Goal: Information Seeking & Learning: Learn about a topic

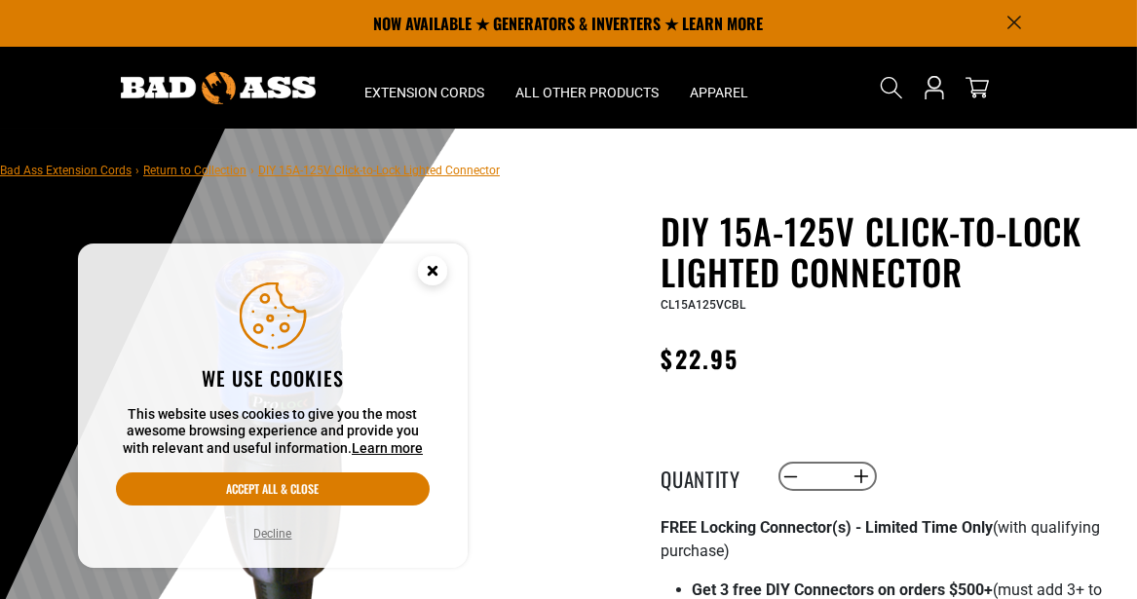
click at [954, 369] on div "Regular price $22.95 Regular price Sale price 22.95 Unit price / per Sale Sold …" at bounding box center [893, 364] width 462 height 50
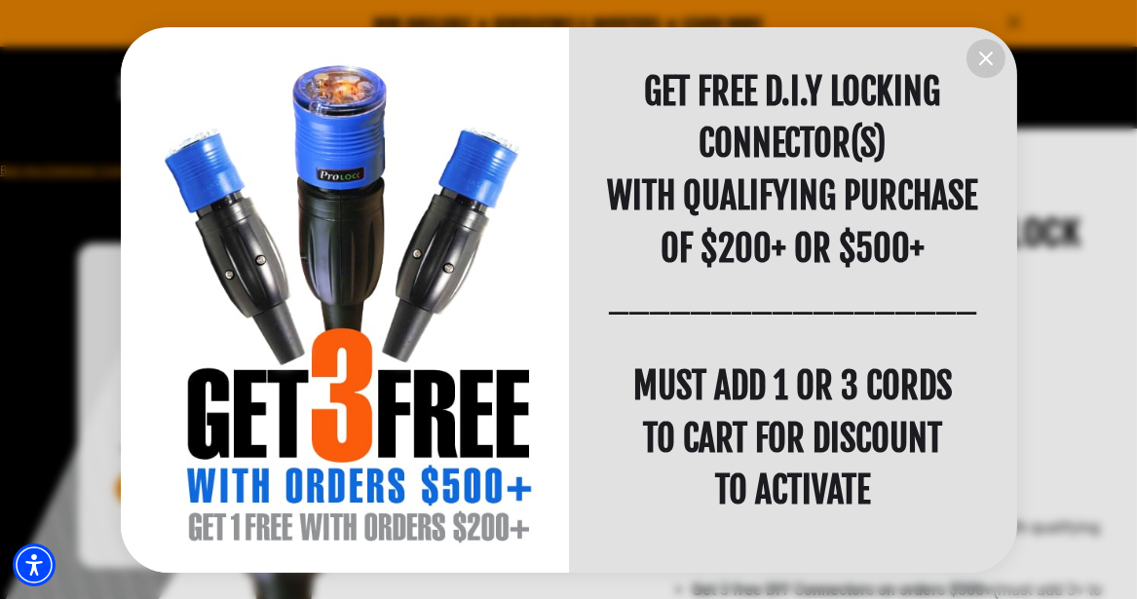
click at [975, 54] on icon "information" at bounding box center [986, 58] width 23 height 23
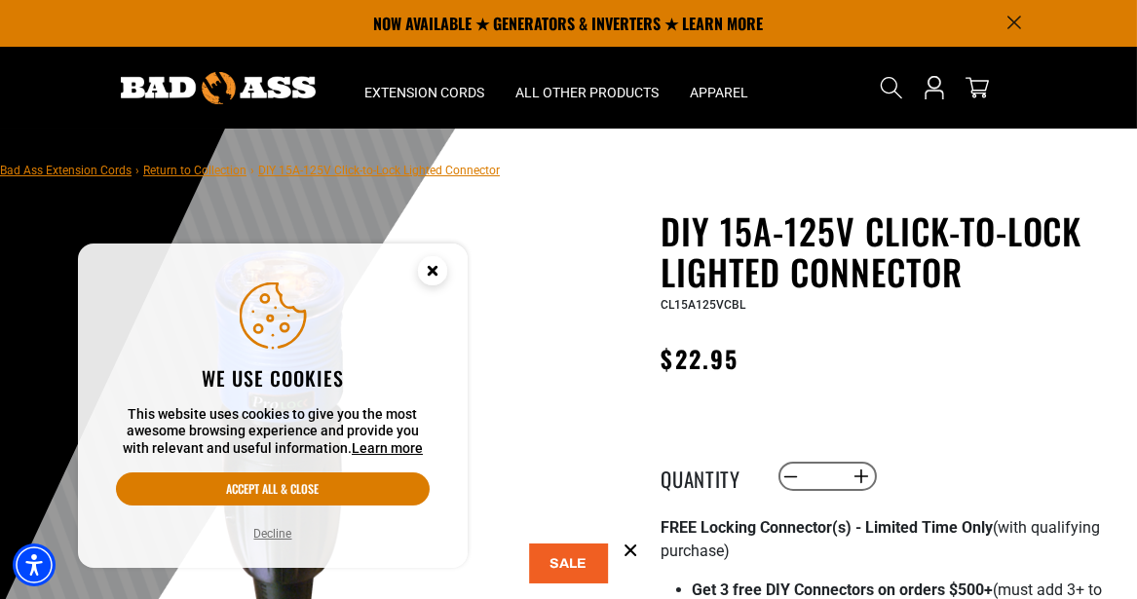
click at [756, 240] on h1 "DIY 15A-125V Click-to-Lock Lighted Connector" at bounding box center [893, 252] width 462 height 82
click at [428, 271] on circle "Close this option" at bounding box center [432, 270] width 29 height 29
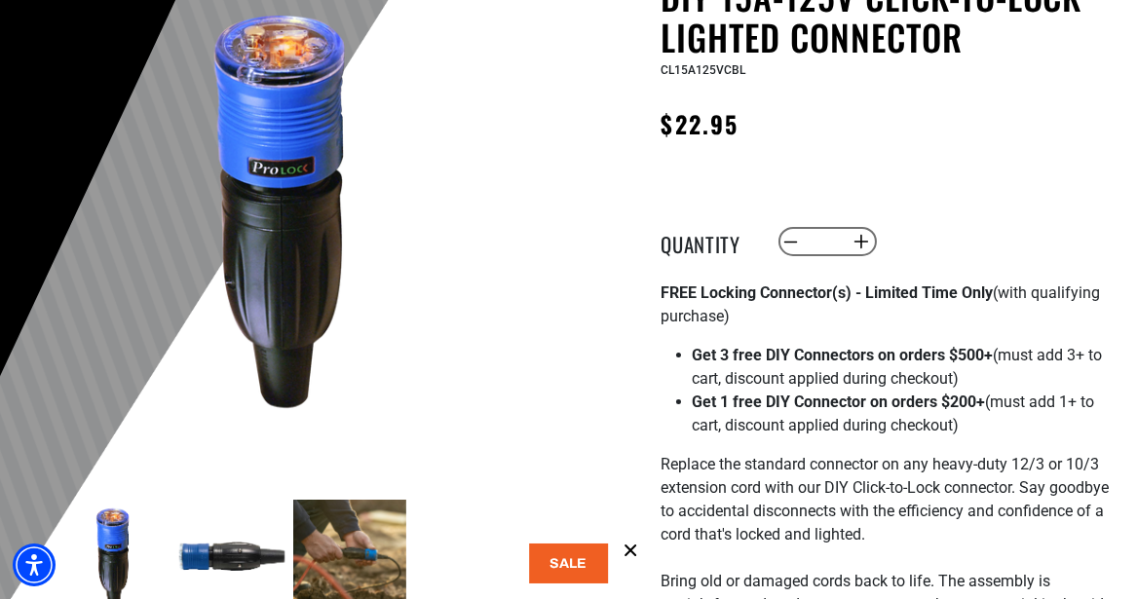
scroll to position [292, 0]
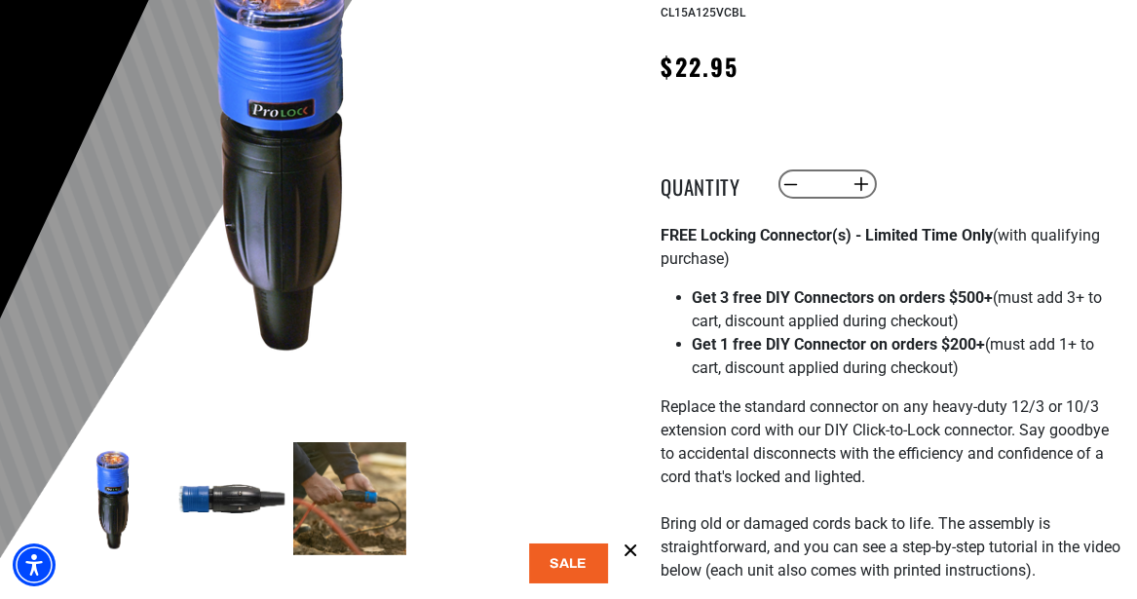
click at [359, 505] on img at bounding box center [349, 499] width 113 height 113
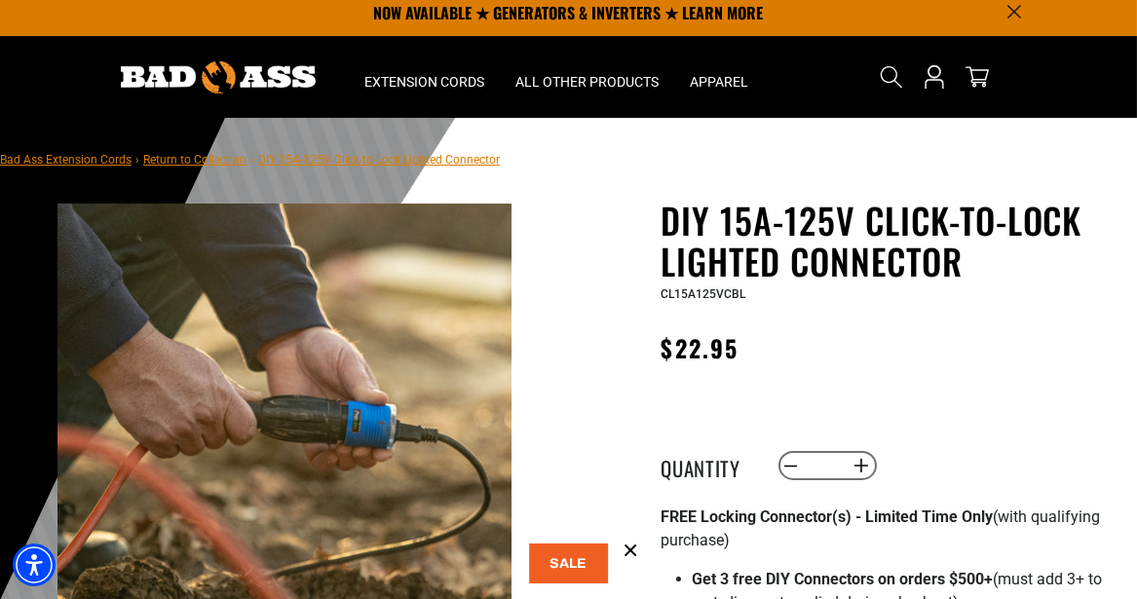
scroll to position [0, 0]
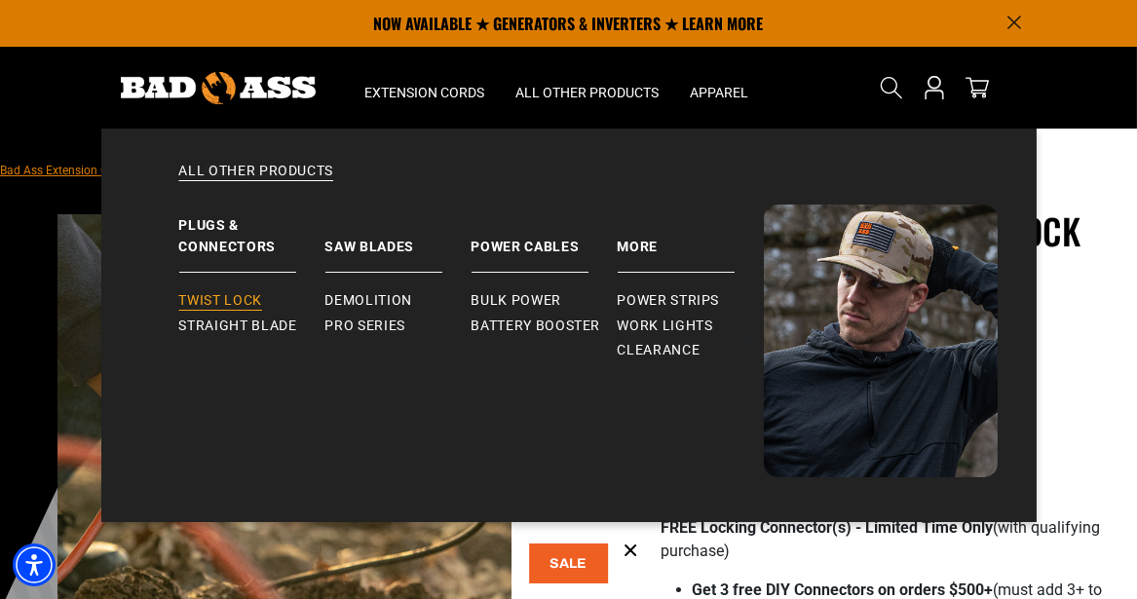
click at [238, 301] on span "Twist Lock" at bounding box center [220, 301] width 83 height 18
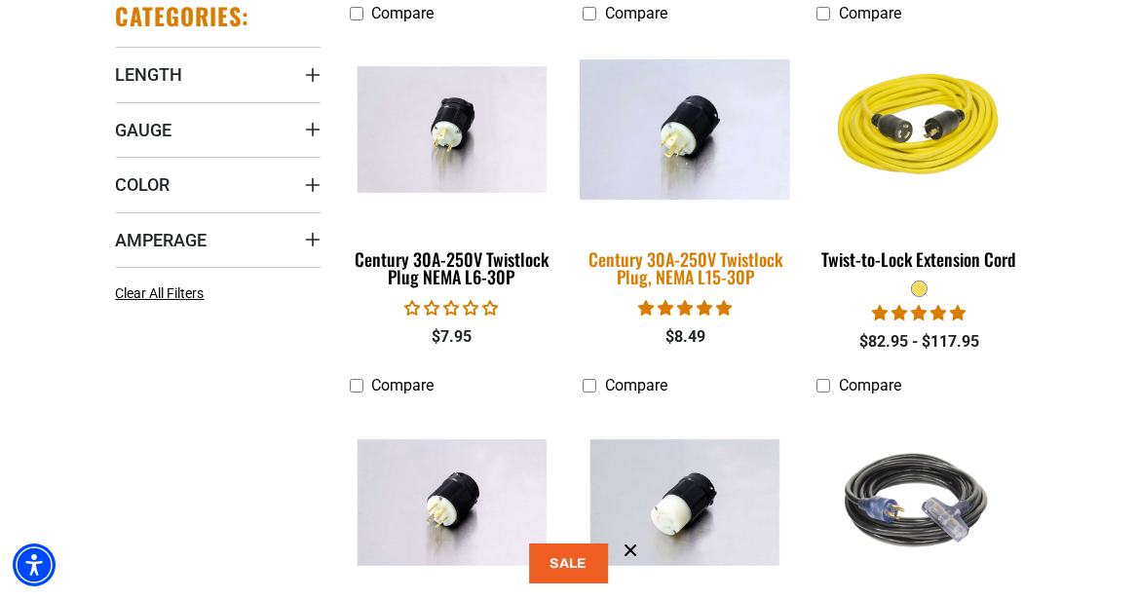
scroll to position [780, 0]
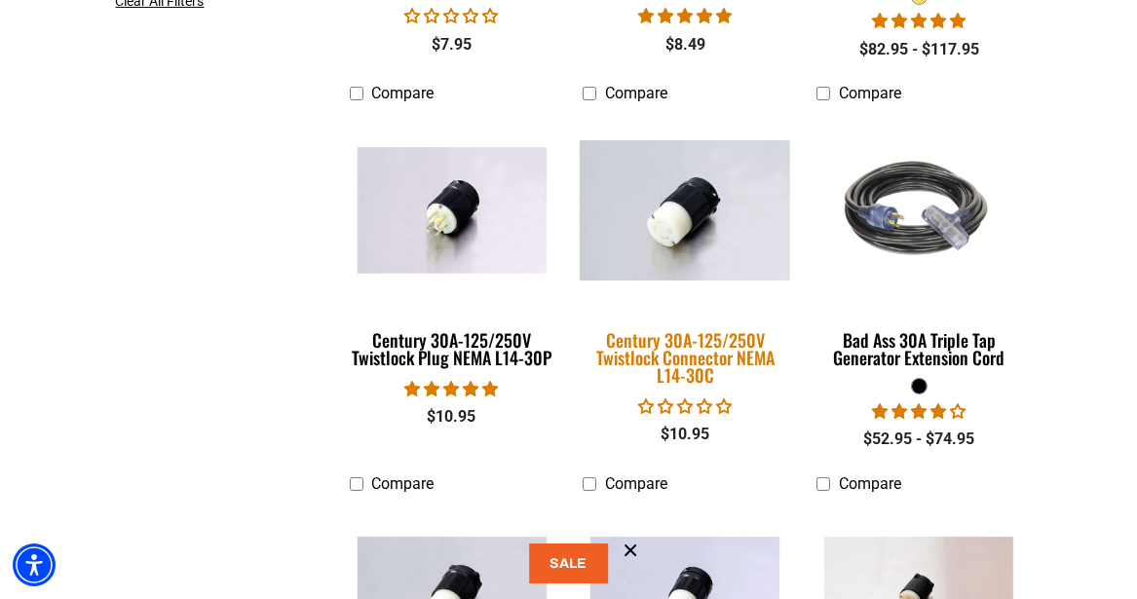
click at [666, 238] on img at bounding box center [685, 210] width 234 height 140
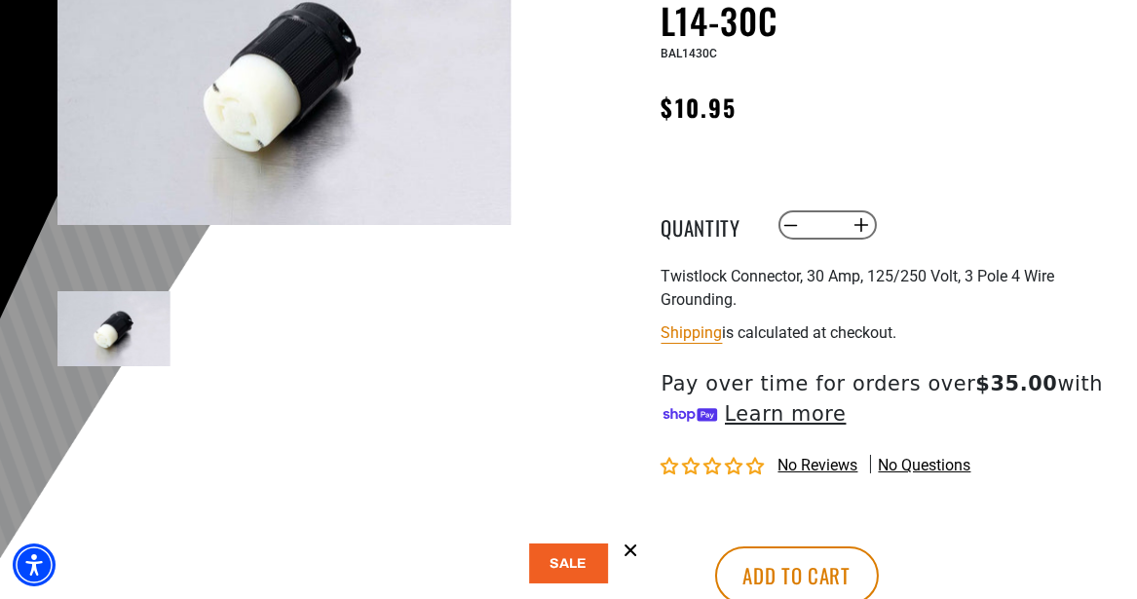
scroll to position [487, 0]
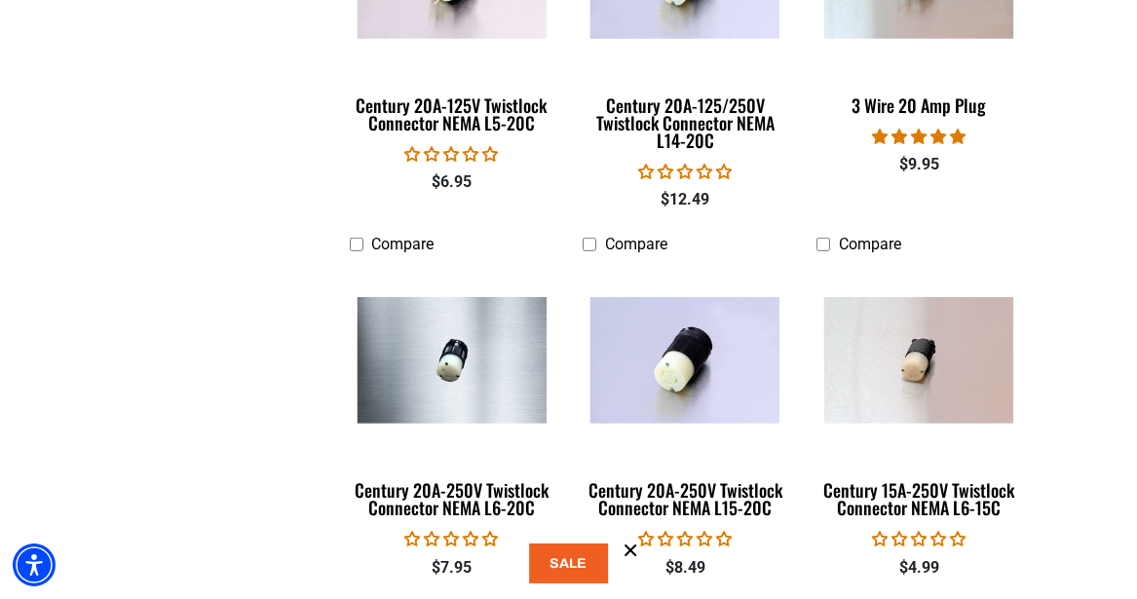
scroll to position [2144, 0]
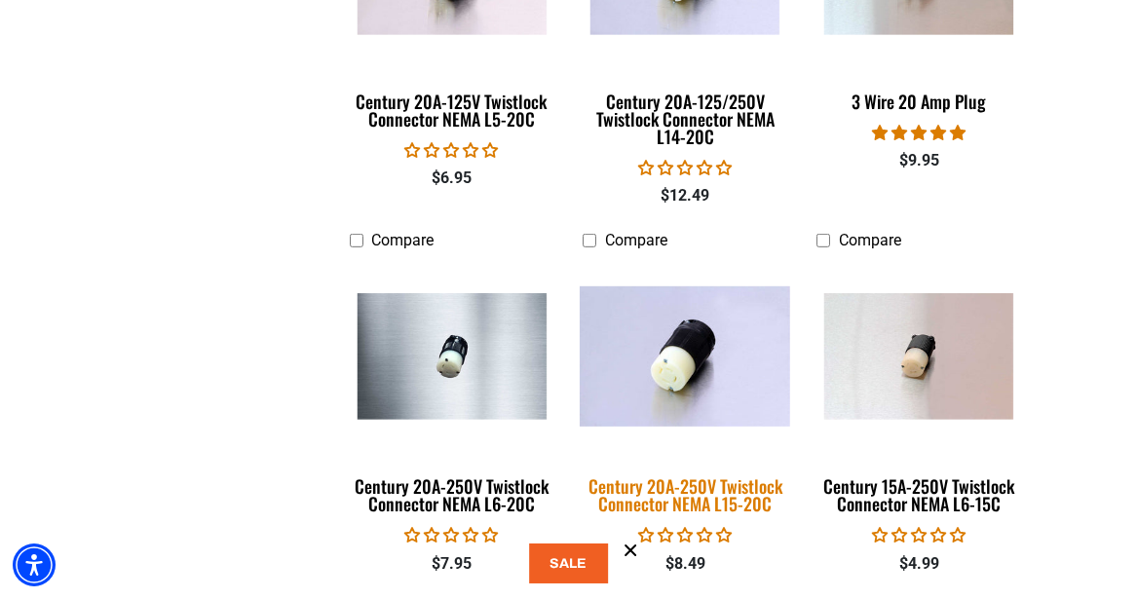
click at [664, 371] on img at bounding box center [685, 357] width 234 height 140
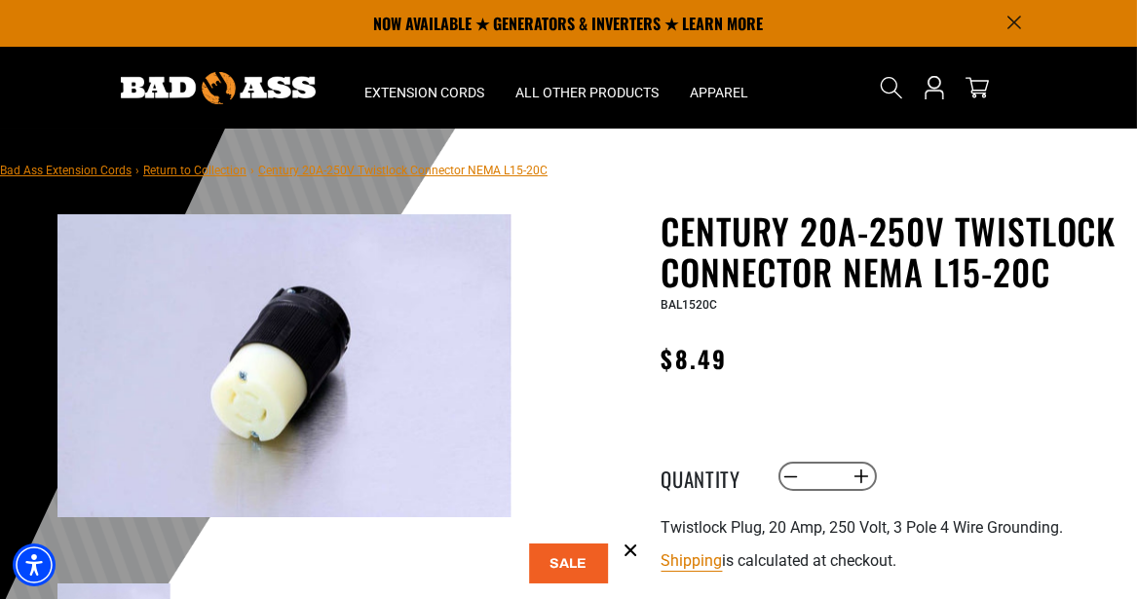
click at [239, 400] on img at bounding box center [285, 365] width 454 height 303
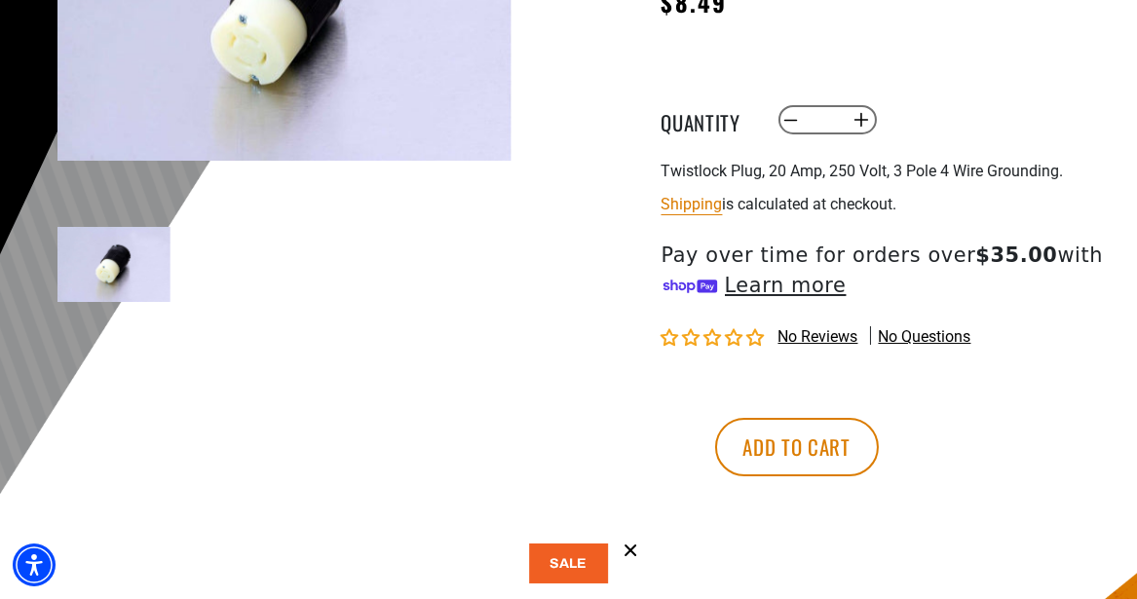
scroll to position [390, 0]
